Goal: Task Accomplishment & Management: Manage account settings

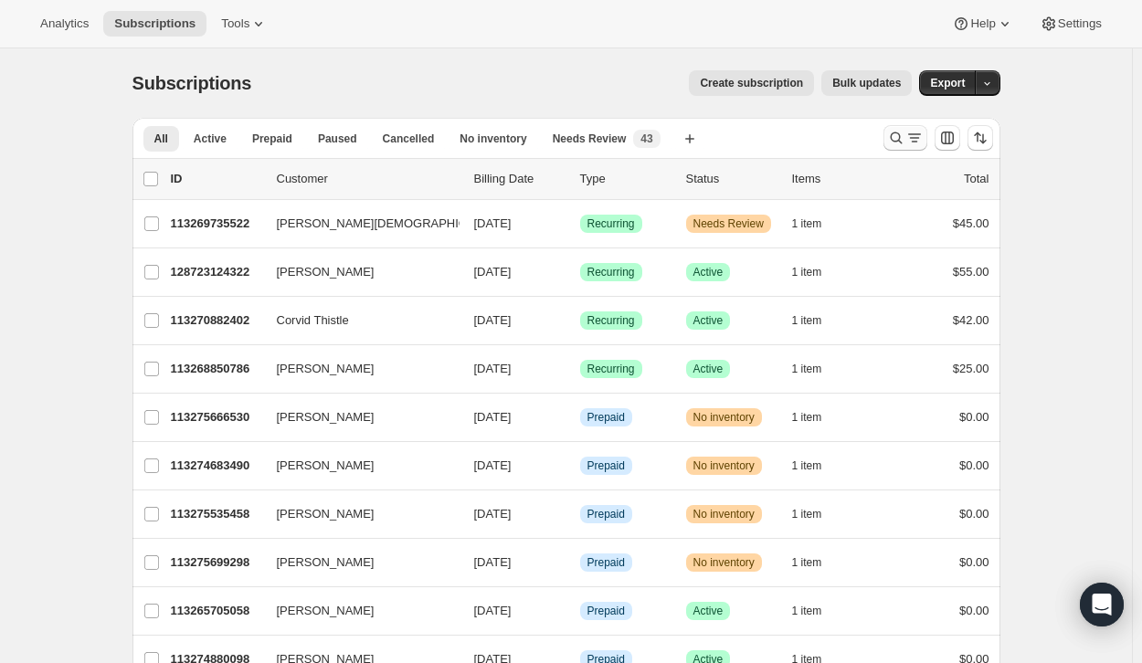
click at [902, 132] on icon "Search and filter results" at bounding box center [896, 138] width 18 height 18
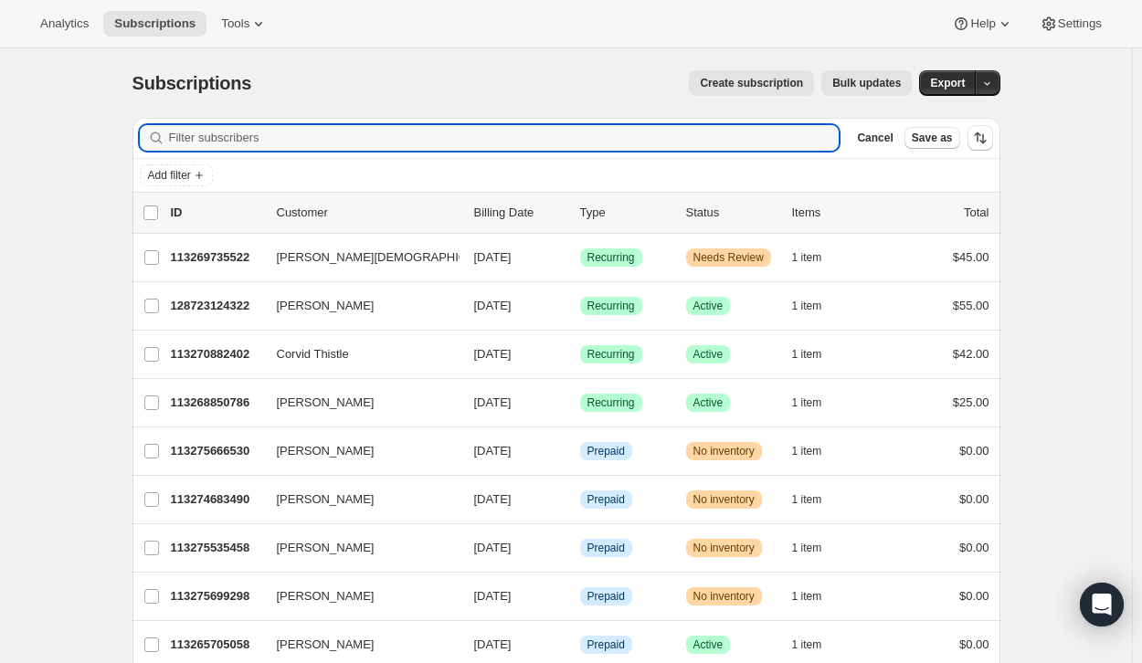
paste input "[EMAIL_ADDRESS][DOMAIN_NAME]"
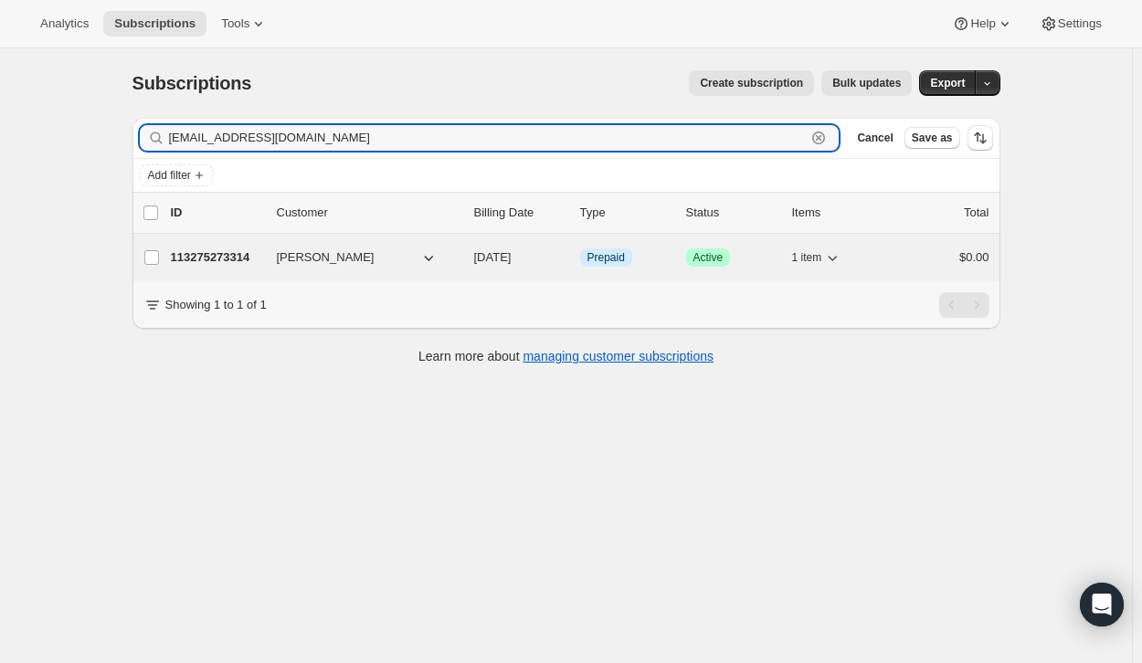
type input "[EMAIL_ADDRESS][DOMAIN_NAME]"
click at [213, 258] on p "113275273314" at bounding box center [216, 257] width 91 height 18
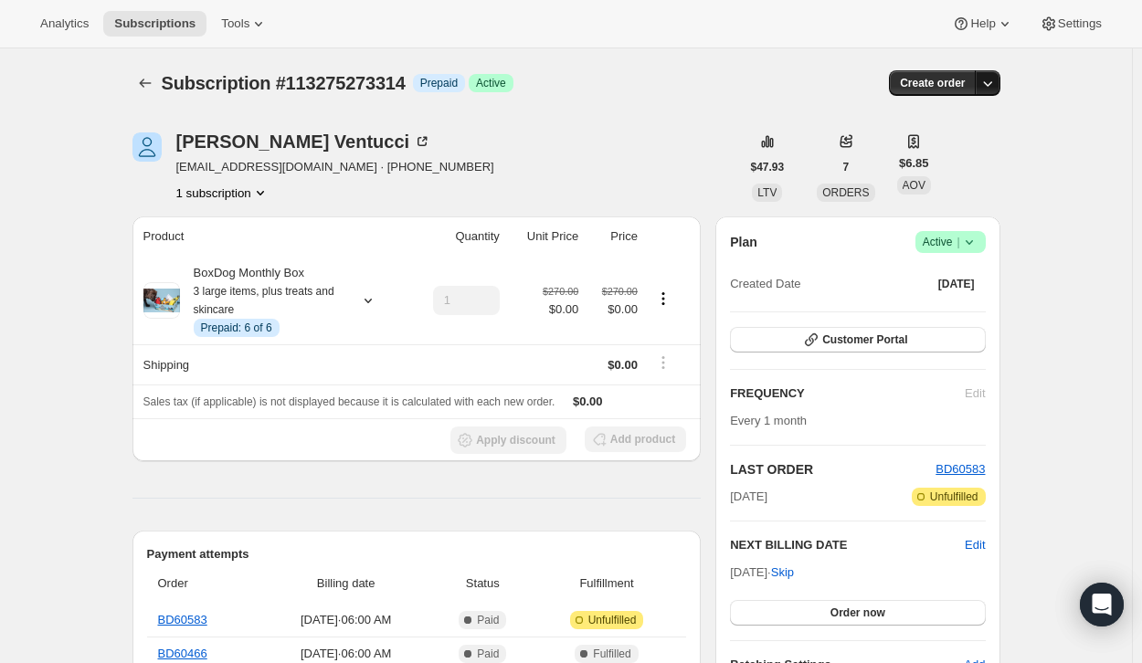
click at [991, 87] on icon "button" at bounding box center [987, 83] width 18 height 18
click at [548, 168] on div "Dee Ventucci dventucci@gmail.com · +12397843583 1 subscription" at bounding box center [435, 166] width 607 height 69
click at [976, 242] on icon at bounding box center [969, 242] width 18 height 18
click at [991, 70] on button "button" at bounding box center [987, 83] width 26 height 26
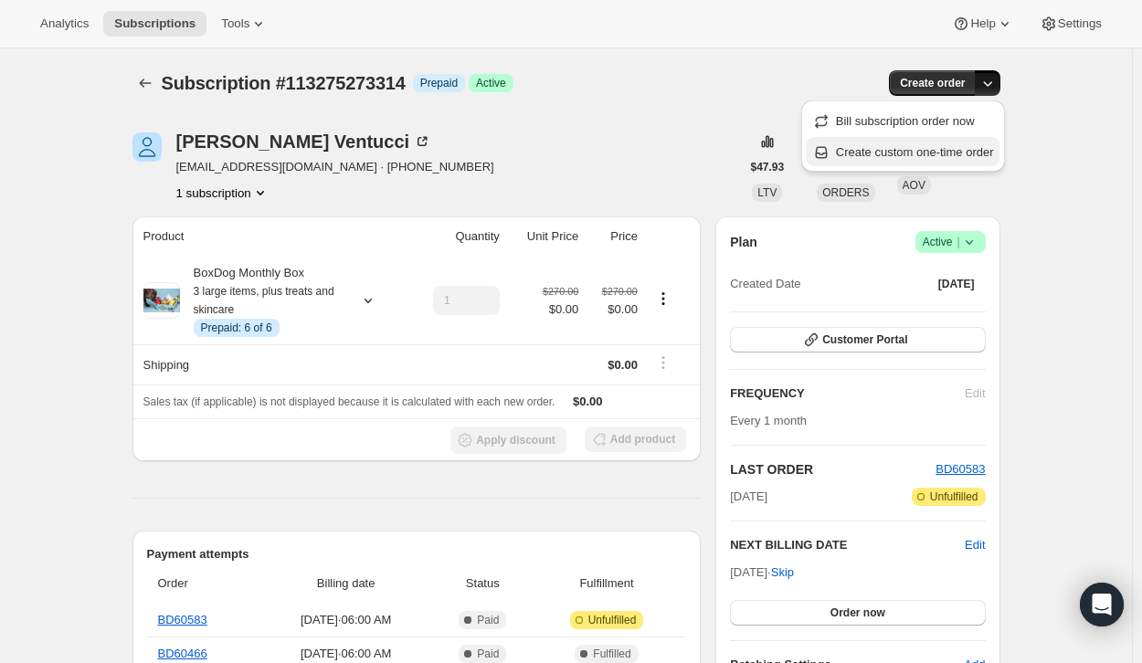
click at [953, 154] on span "Create custom one-time order" at bounding box center [915, 152] width 158 height 14
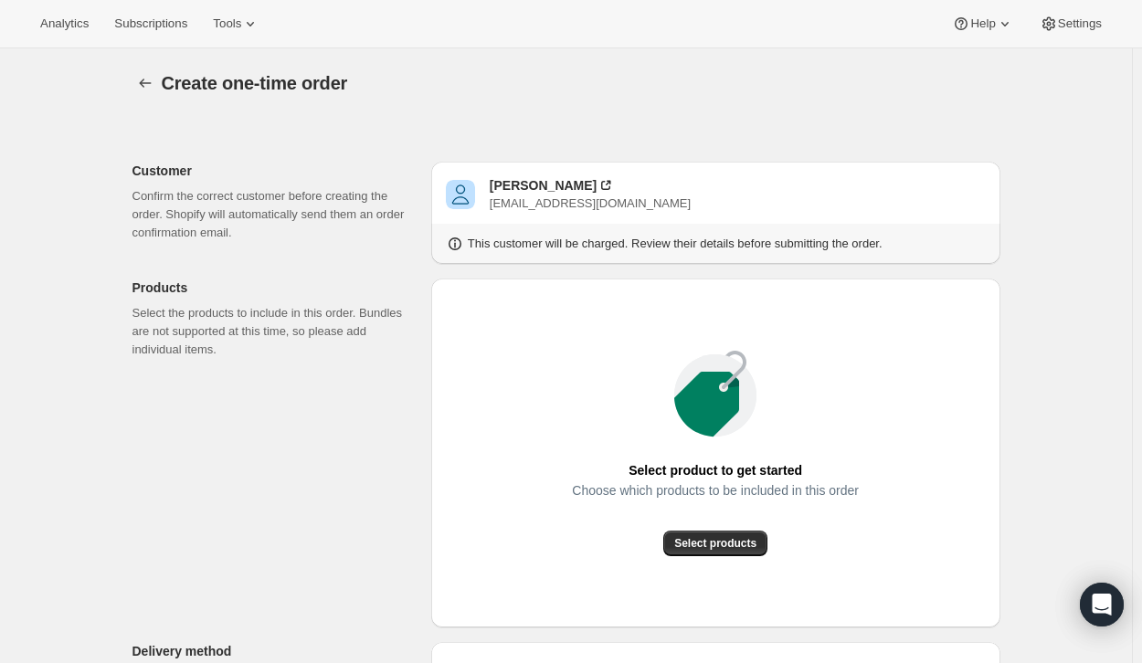
drag, startPoint x: 1091, startPoint y: 23, endPoint x: 488, endPoint y: 191, distance: 626.6
click at [148, 88] on icon "button" at bounding box center [145, 83] width 18 height 18
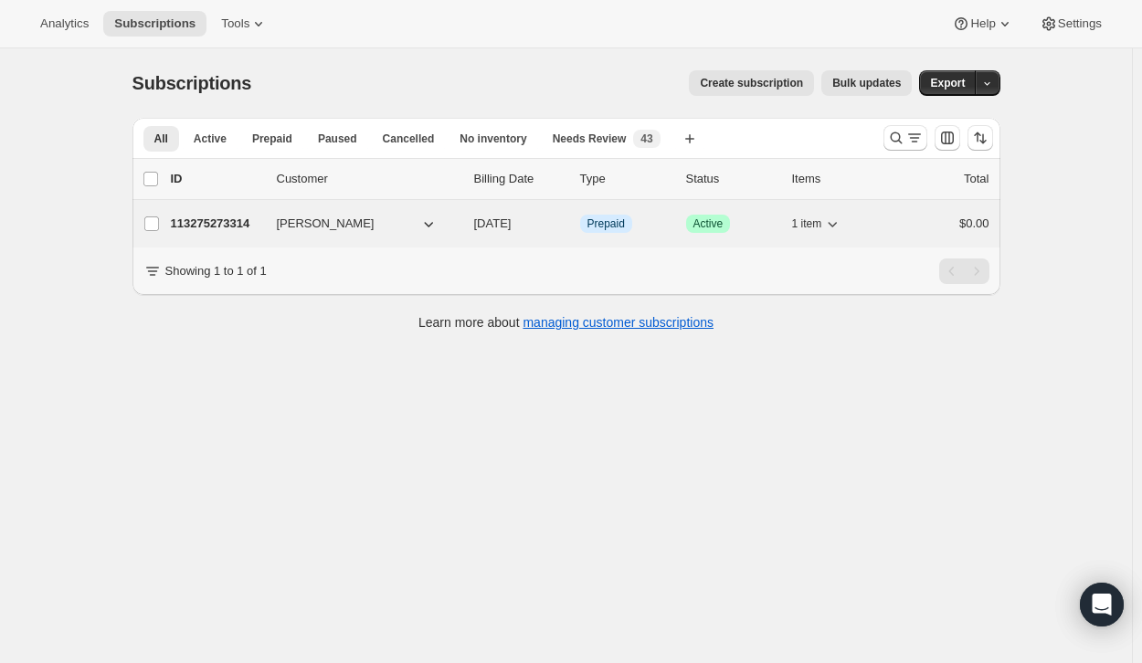
click at [224, 220] on p "113275273314" at bounding box center [216, 224] width 91 height 18
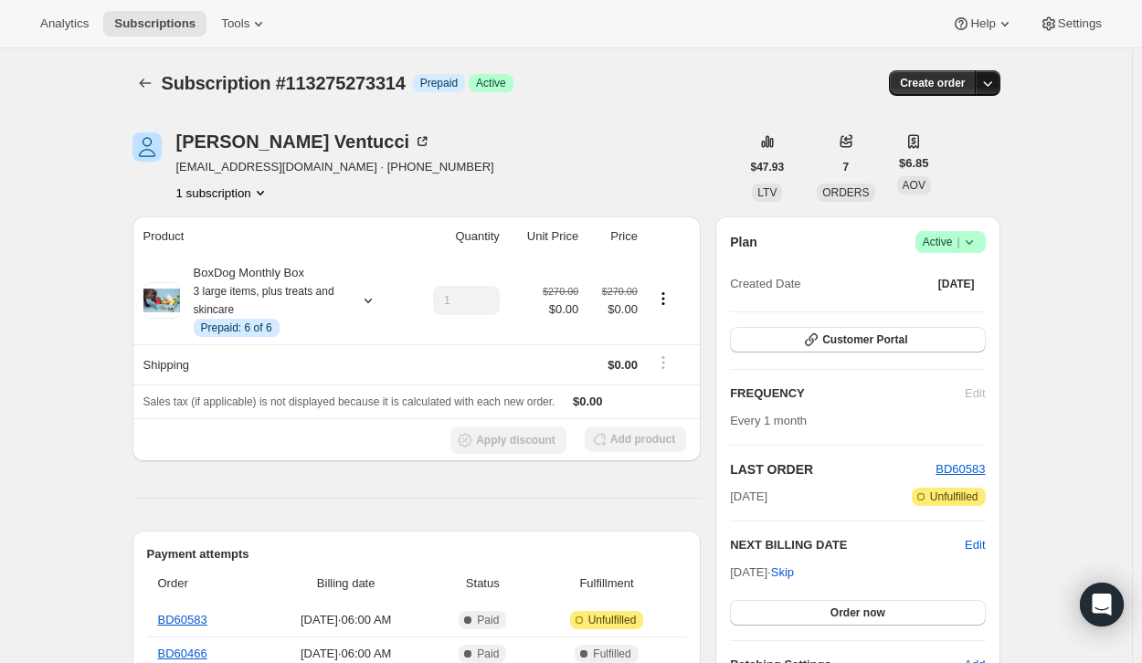
click at [990, 77] on icon "button" at bounding box center [987, 83] width 18 height 18
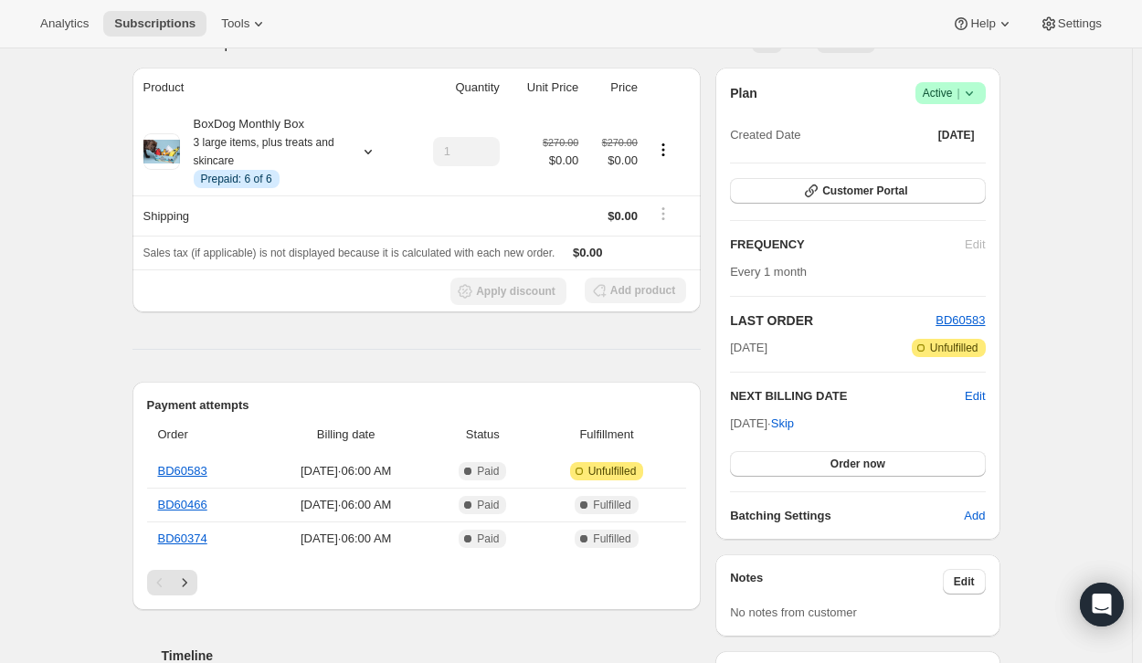
scroll to position [75, 0]
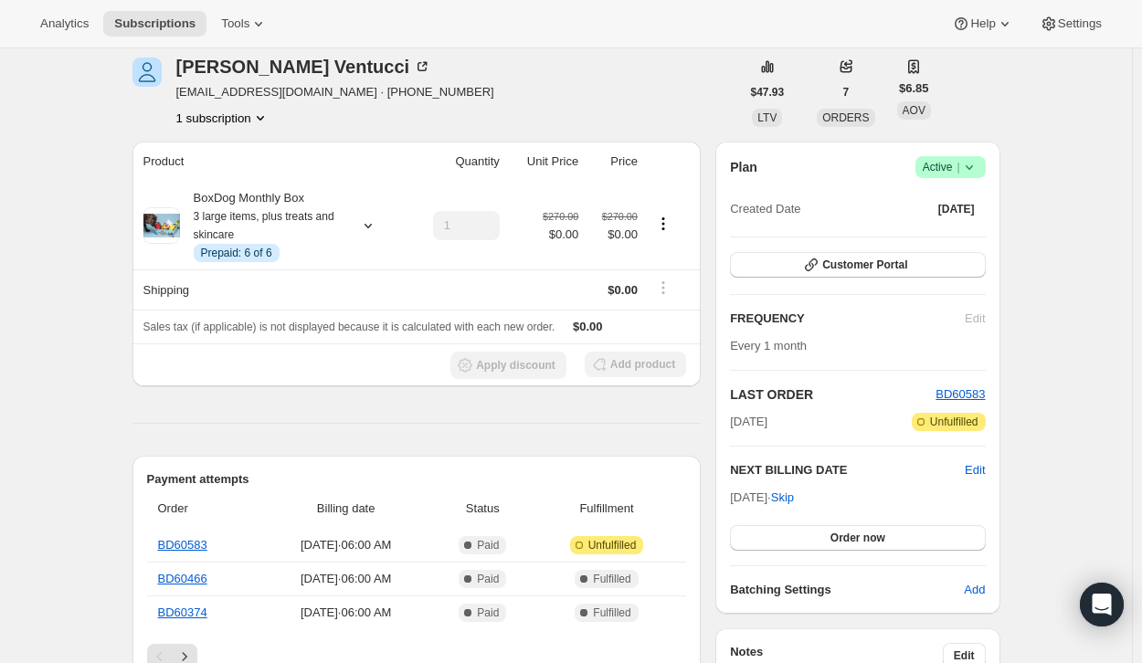
click at [985, 171] on span "Success Active |" at bounding box center [950, 167] width 70 height 22
click at [949, 239] on span "Cancel subscription" at bounding box center [955, 234] width 103 height 14
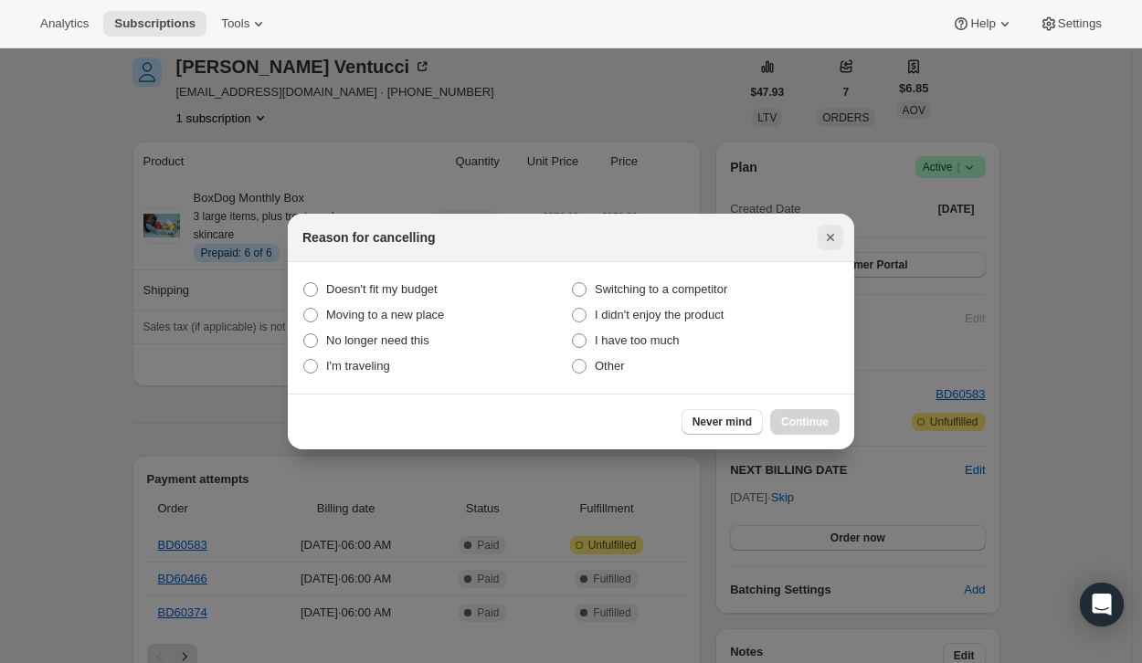
click at [834, 232] on icon "Close" at bounding box center [830, 237] width 18 height 18
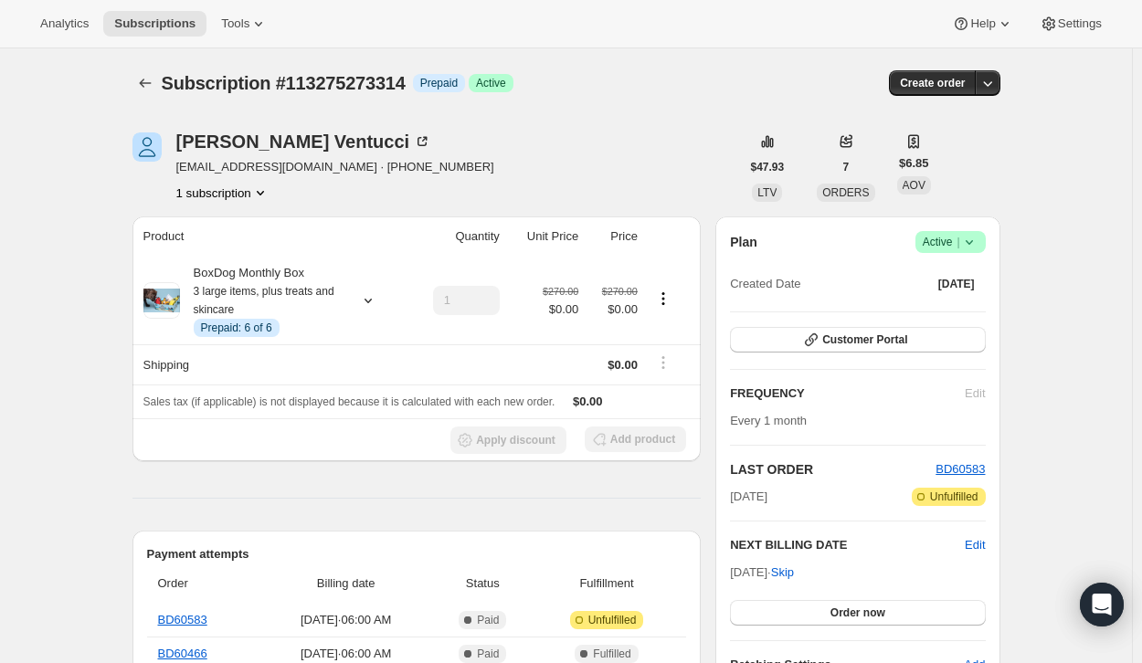
scroll to position [75, 0]
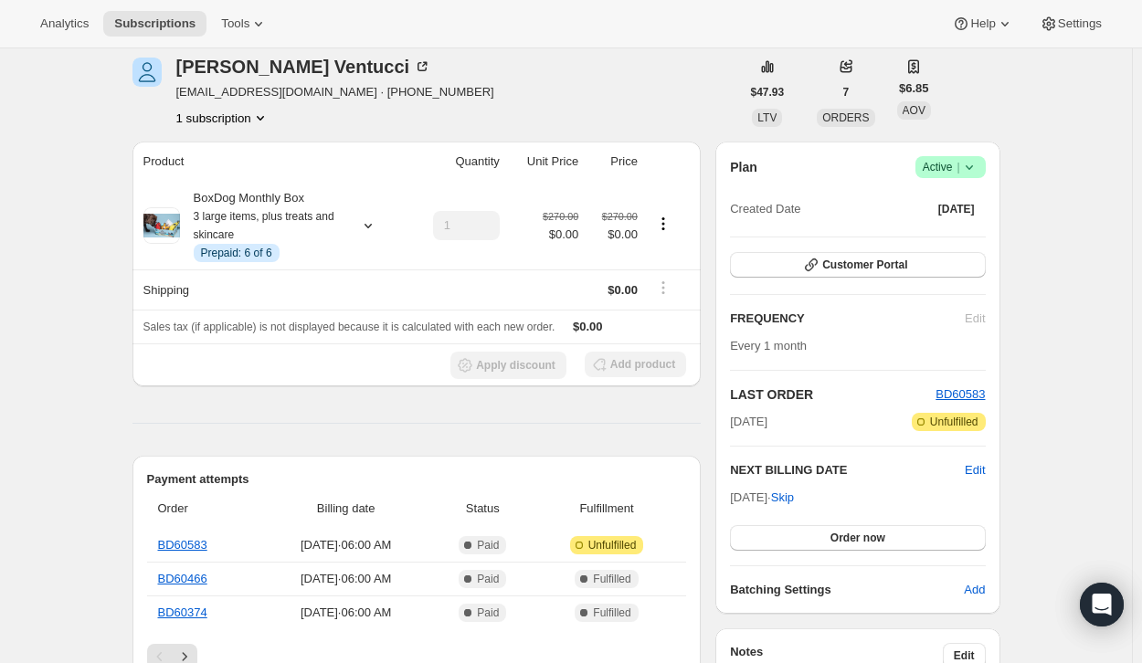
click at [985, 171] on span "Success Active |" at bounding box center [950, 167] width 70 height 22
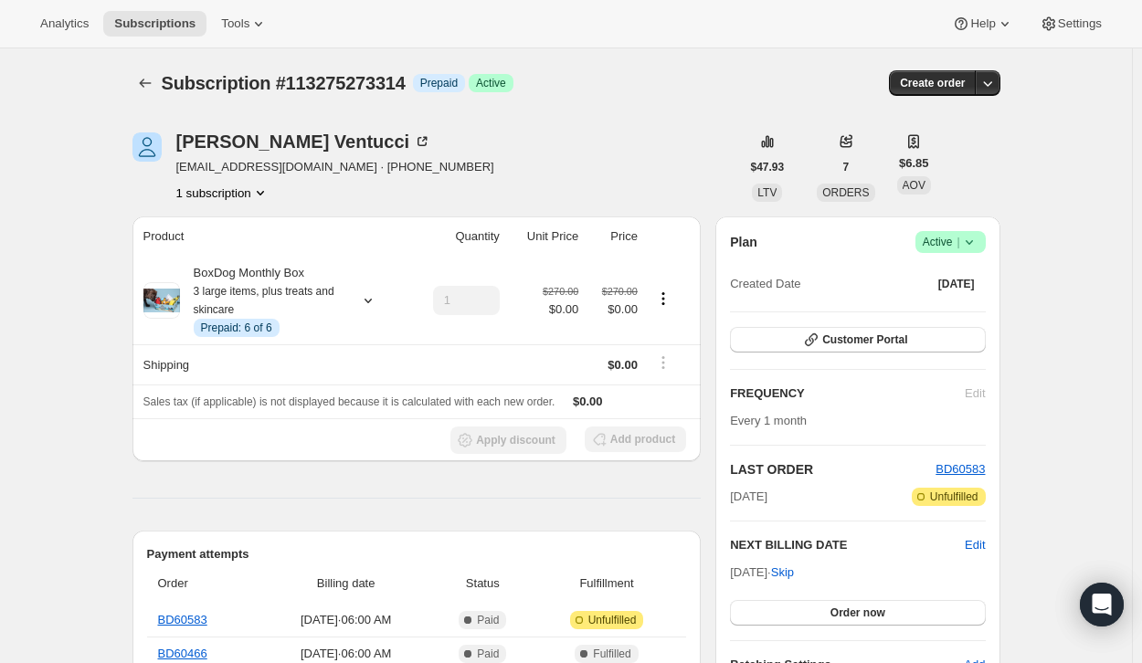
scroll to position [2, 0]
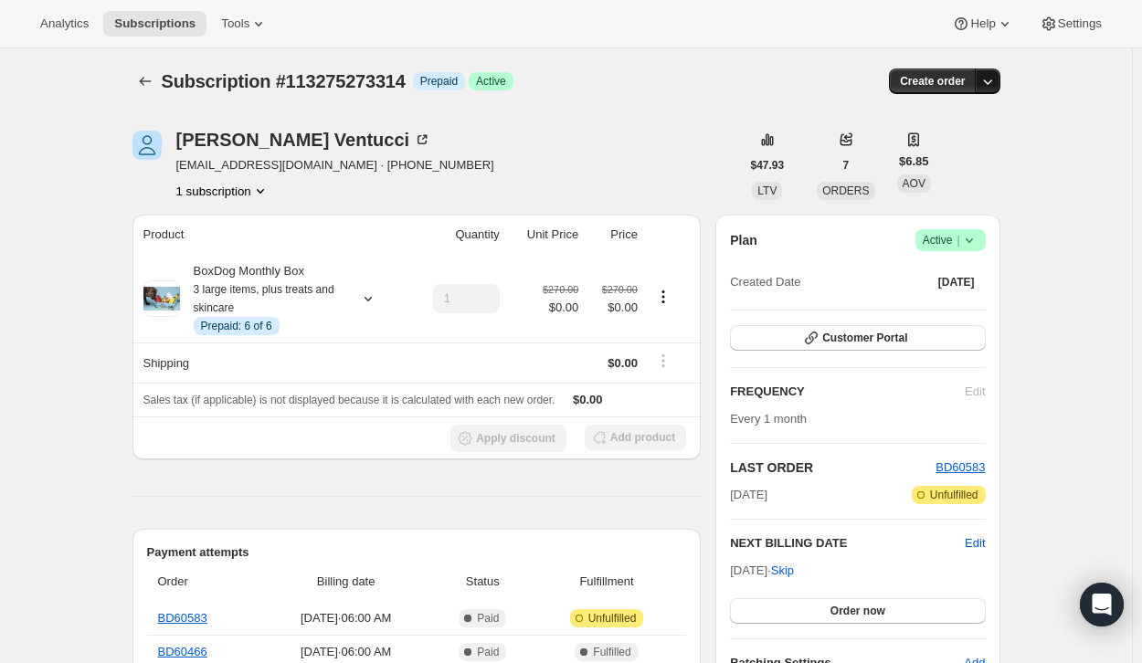
click at [996, 79] on icon "button" at bounding box center [987, 81] width 18 height 18
click at [932, 147] on span "Create custom one-time order" at bounding box center [915, 150] width 158 height 14
